Goal: Task Accomplishment & Management: Use online tool/utility

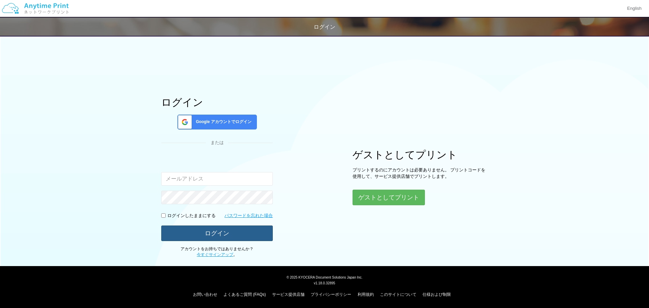
type input "[EMAIL_ADDRESS][DOMAIN_NAME]"
click at [249, 234] on button "ログイン" at bounding box center [217, 233] width 112 height 15
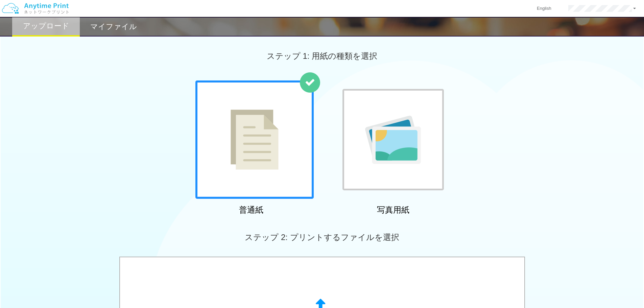
click at [259, 150] on img at bounding box center [255, 140] width 48 height 60
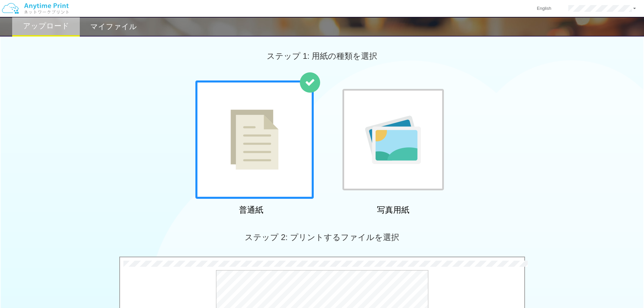
scroll to position [206, 0]
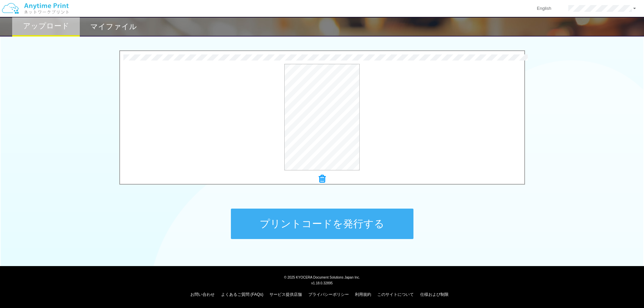
click at [314, 230] on button "プリントコードを発行する" at bounding box center [322, 224] width 183 height 30
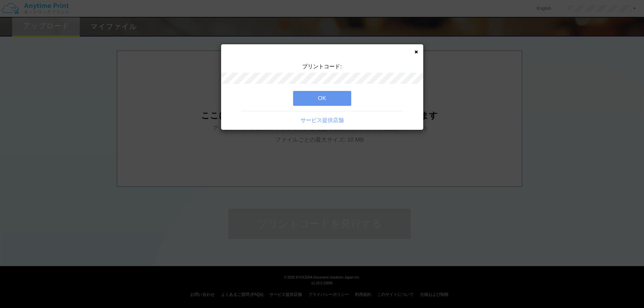
scroll to position [0, 0]
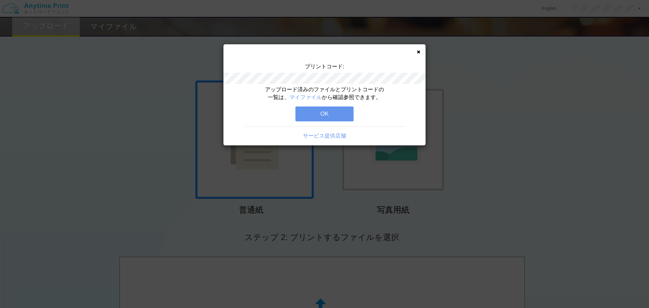
click at [313, 111] on button "OK" at bounding box center [325, 114] width 58 height 15
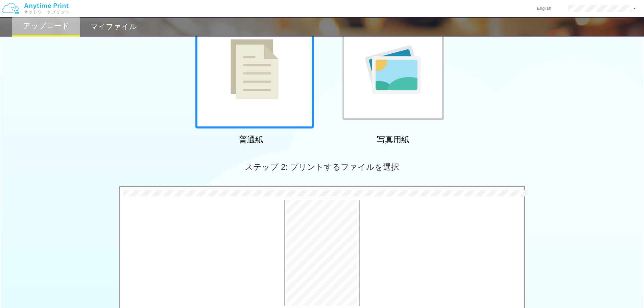
scroll to position [206, 0]
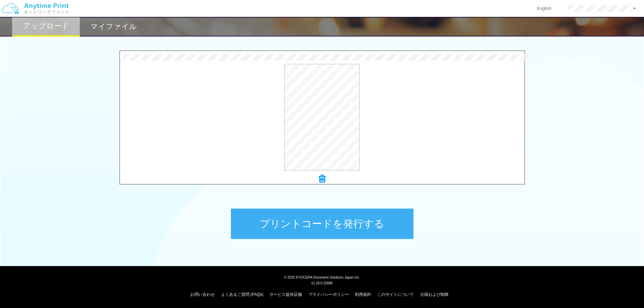
click at [293, 229] on button "プリントコードを発行する" at bounding box center [322, 224] width 183 height 30
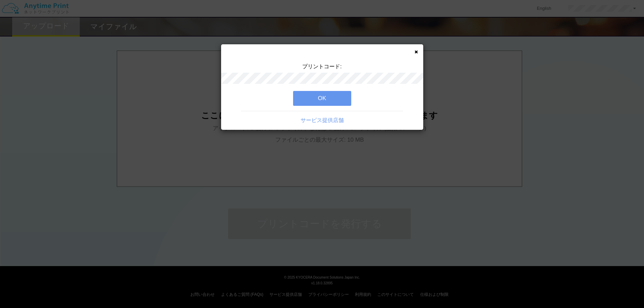
scroll to position [0, 0]
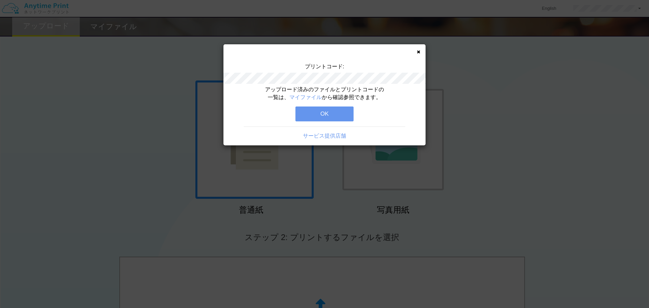
click at [323, 115] on button "OK" at bounding box center [325, 114] width 58 height 15
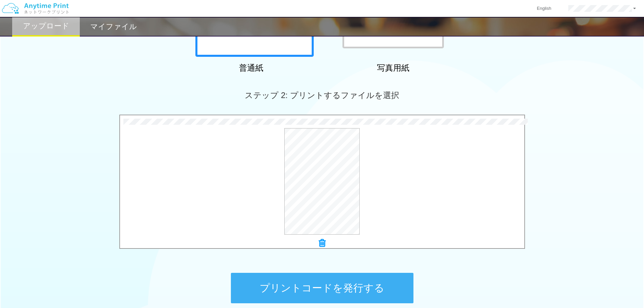
scroll to position [206, 0]
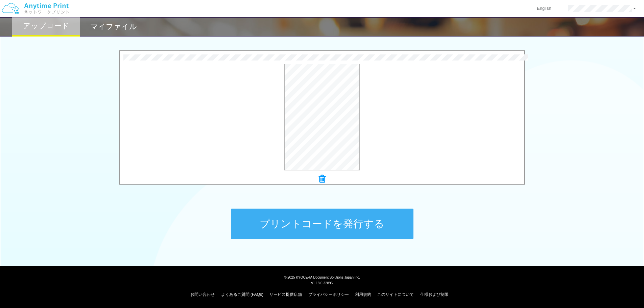
click at [285, 225] on button "プリントコードを発行する" at bounding box center [322, 224] width 183 height 30
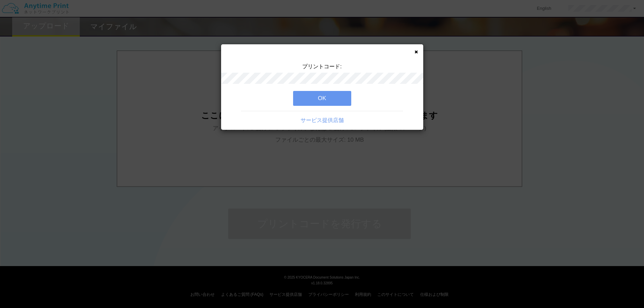
scroll to position [0, 0]
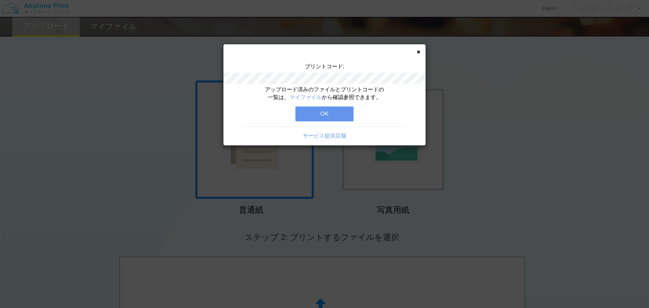
click at [315, 113] on button "OK" at bounding box center [325, 114] width 58 height 15
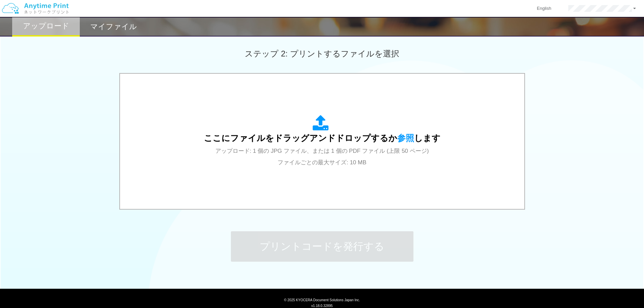
scroll to position [206, 0]
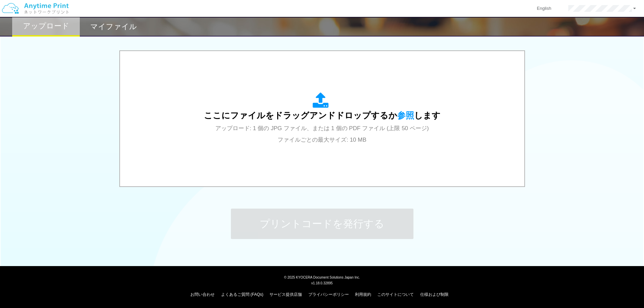
click at [128, 23] on h2 "マイファイル" at bounding box center [113, 27] width 47 height 8
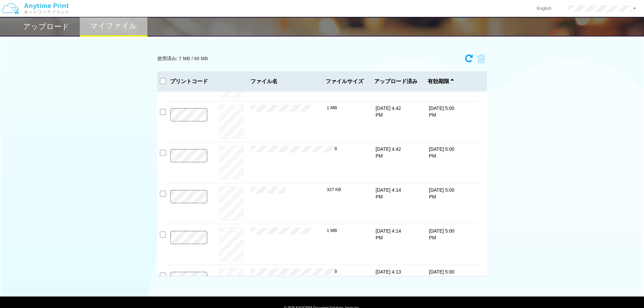
scroll to position [61, 0]
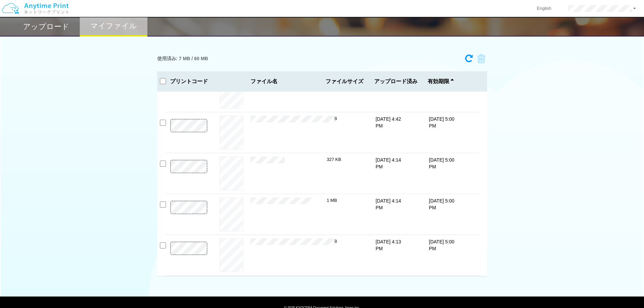
click at [56, 29] on h2 "アップロード" at bounding box center [46, 27] width 46 height 8
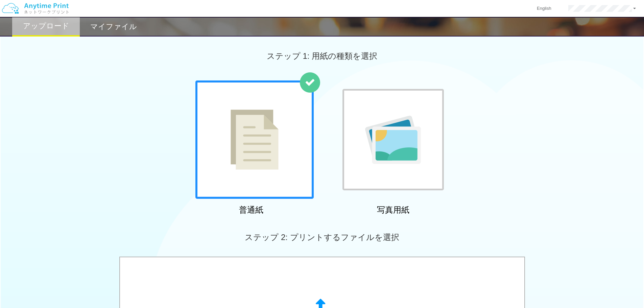
scroll to position [206, 0]
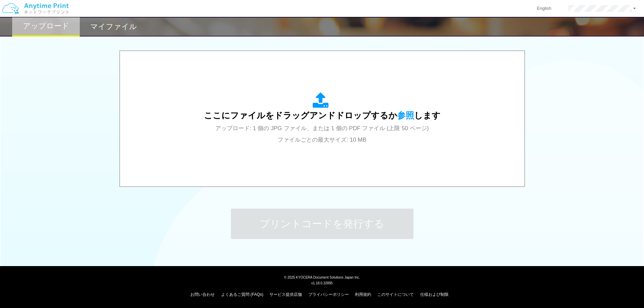
click at [138, 31] on div "マイファイル" at bounding box center [114, 27] width 68 height 20
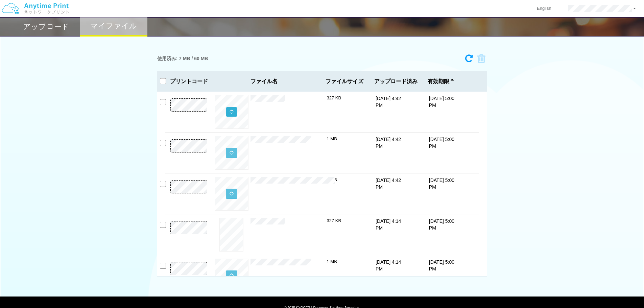
click at [234, 113] on button at bounding box center [231, 111] width 11 height 9
click at [236, 113] on button "プレビュー" at bounding box center [231, 112] width 25 height 9
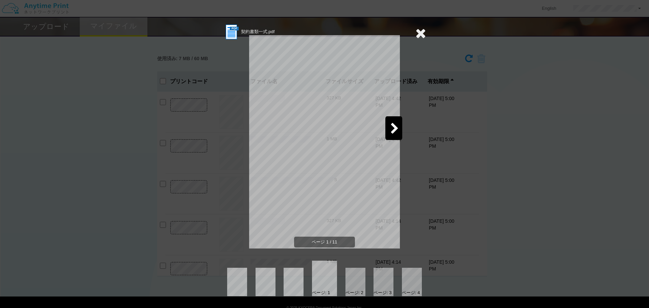
click at [395, 128] on icon at bounding box center [395, 129] width 8 height 12
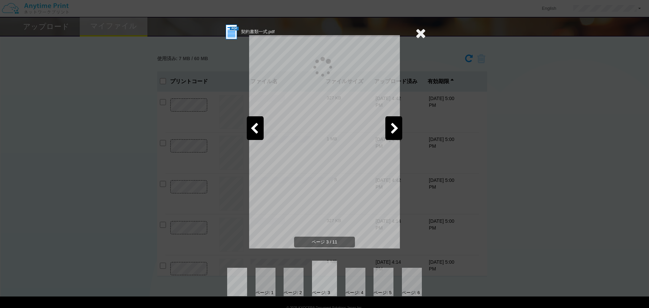
click at [395, 128] on icon at bounding box center [395, 129] width 8 height 12
click at [426, 32] on icon at bounding box center [421, 33] width 10 height 14
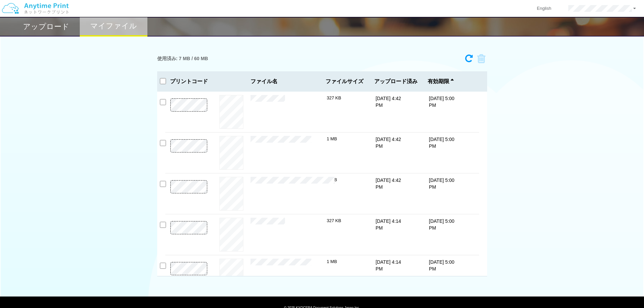
click at [392, 49] on div "アップロード マイファイル 使用済み: 7 MB / 60 MB 2778-4450 有効期限 [DATE] 5:00 PM 契約書類一式.pdf 327 K…" at bounding box center [322, 138] width 644 height 277
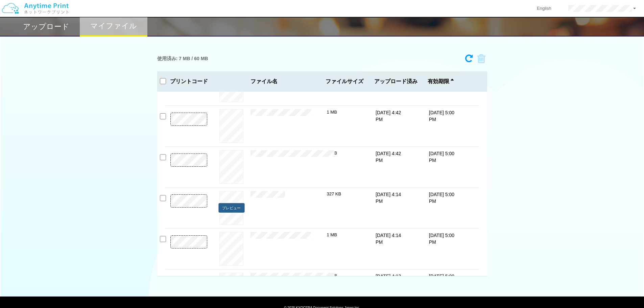
scroll to position [61, 0]
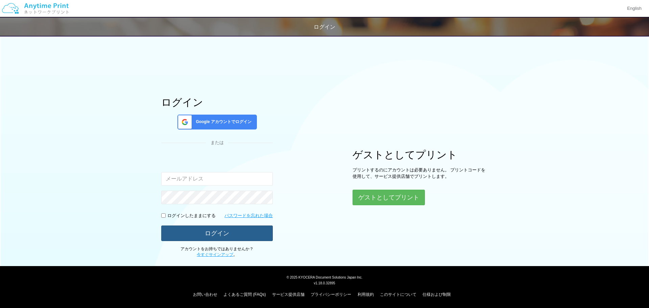
type input "[EMAIL_ADDRESS][DOMAIN_NAME]"
click at [248, 234] on button "ログイン" at bounding box center [217, 233] width 112 height 15
